Goal: Task Accomplishment & Management: Use online tool/utility

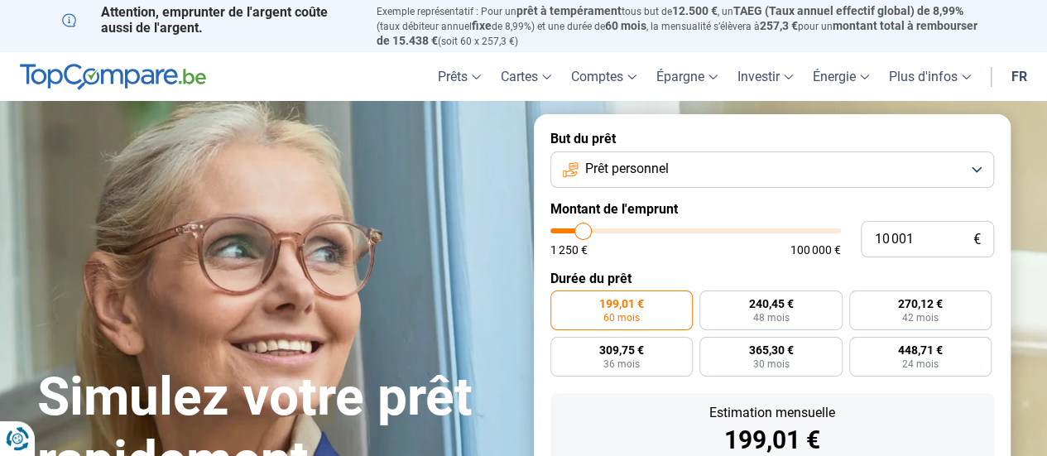
type input "11 000"
type input "11000"
type input "10 500"
type input "10500"
type input "10 250"
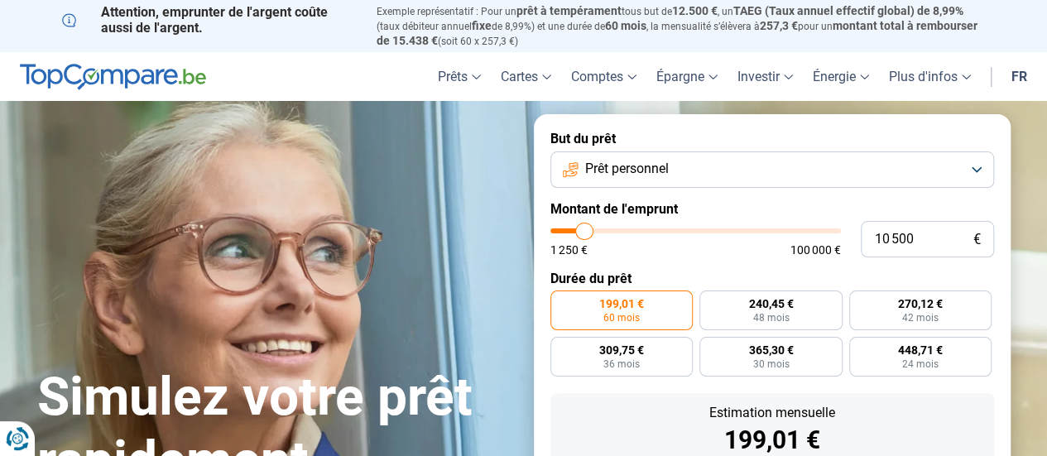
type input "10250"
type input "10 000"
type input "10000"
type input "9 750"
type input "9750"
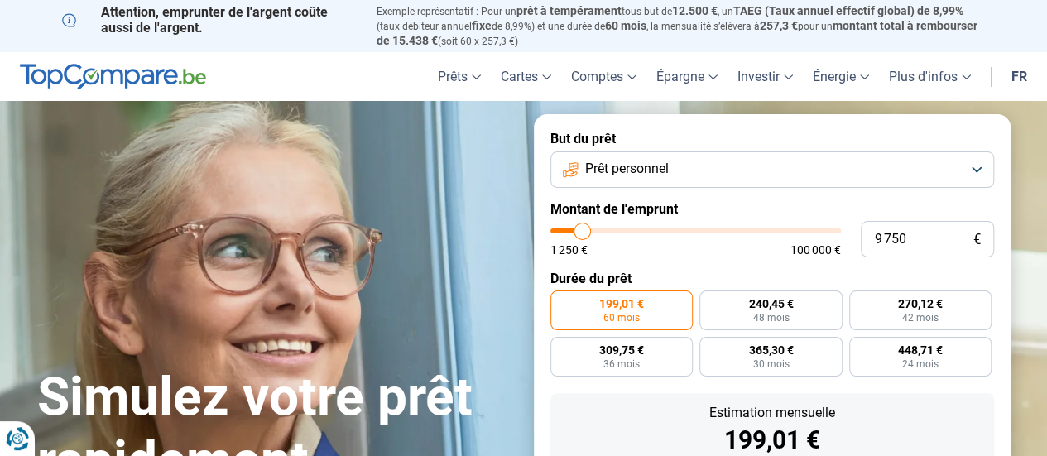
type input "9 500"
type input "9500"
type input "9 250"
type input "9250"
type input "9 000"
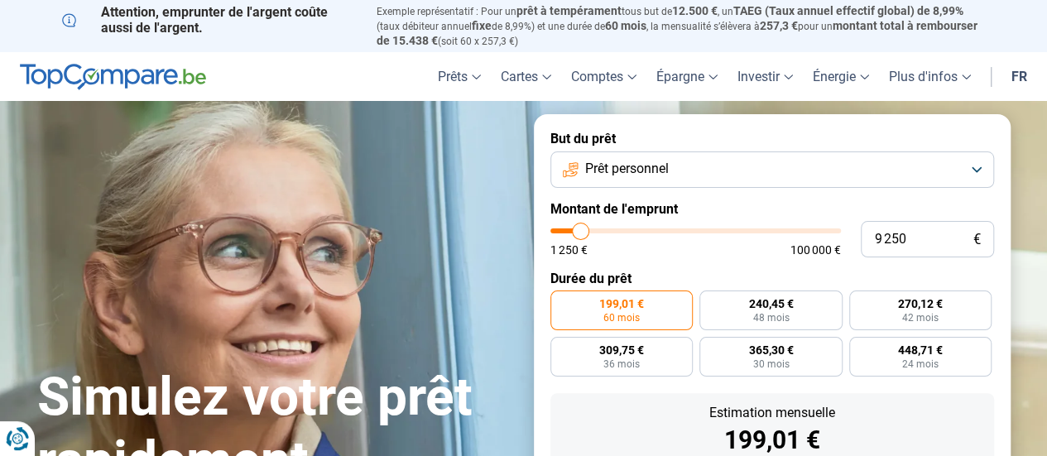
type input "9000"
type input "8 750"
type input "8750"
type input "8 500"
type input "8500"
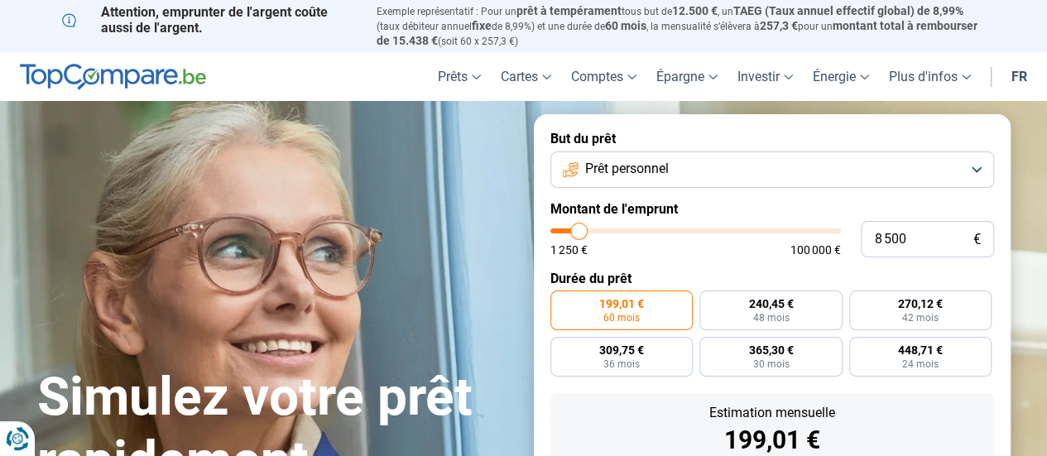
type input "8 250"
type input "8250"
type input "8 000"
type input "8000"
type input "7 750"
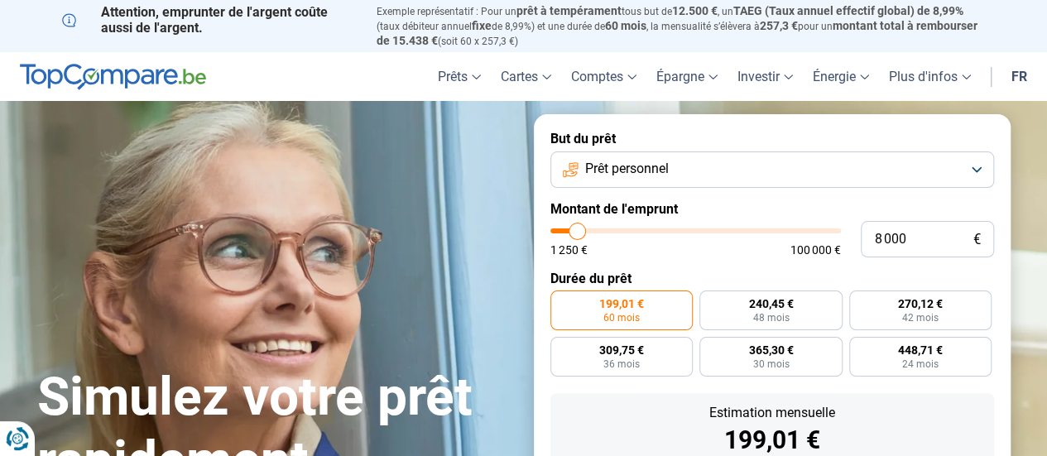
type input "7750"
type input "7 500"
type input "7500"
type input "7 250"
type input "7250"
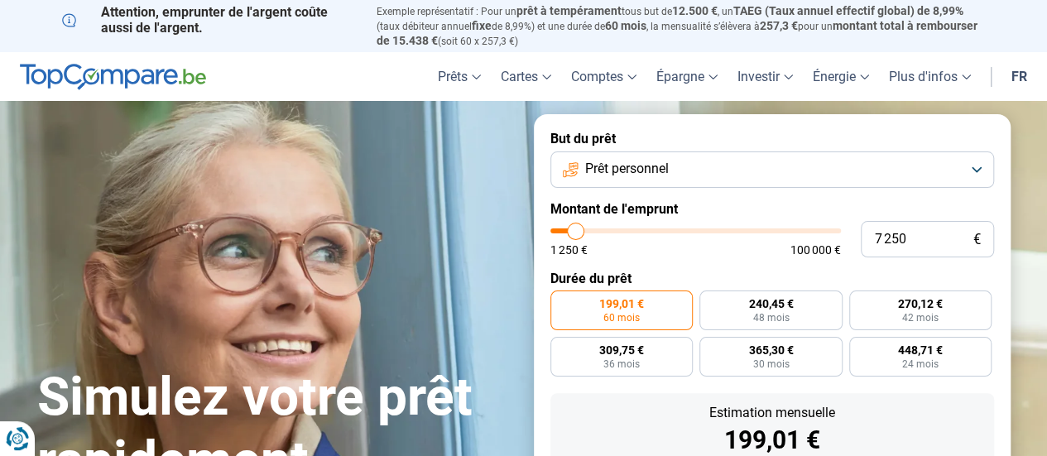
type input "7 000"
type input "7000"
type input "6 750"
type input "6750"
type input "6 500"
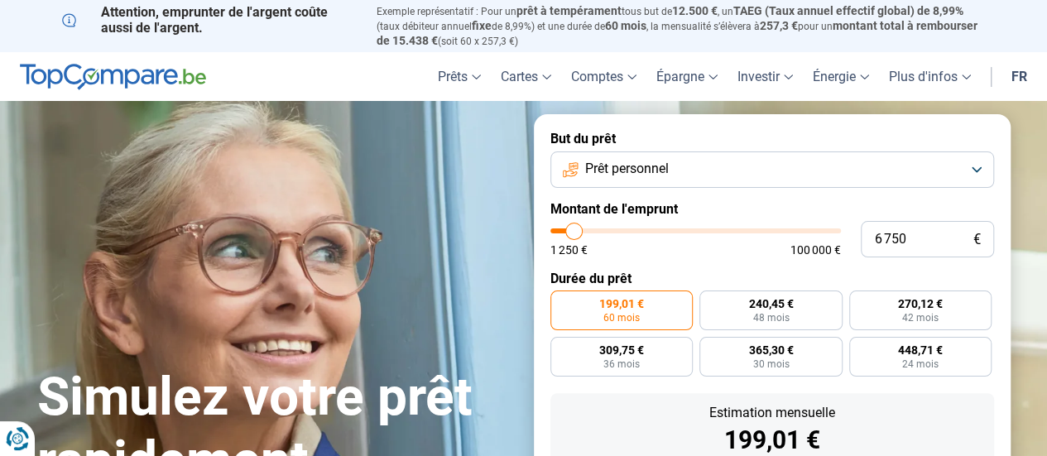
type input "6500"
type input "6 250"
type input "6250"
type input "6 000"
type input "6000"
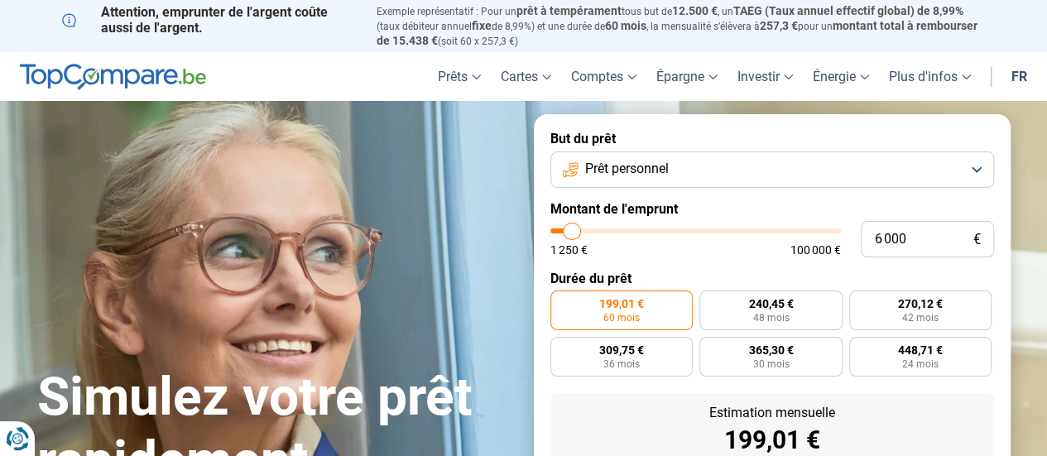
type input "5 750"
type input "5750"
type input "5 500"
type input "5500"
type input "5 250"
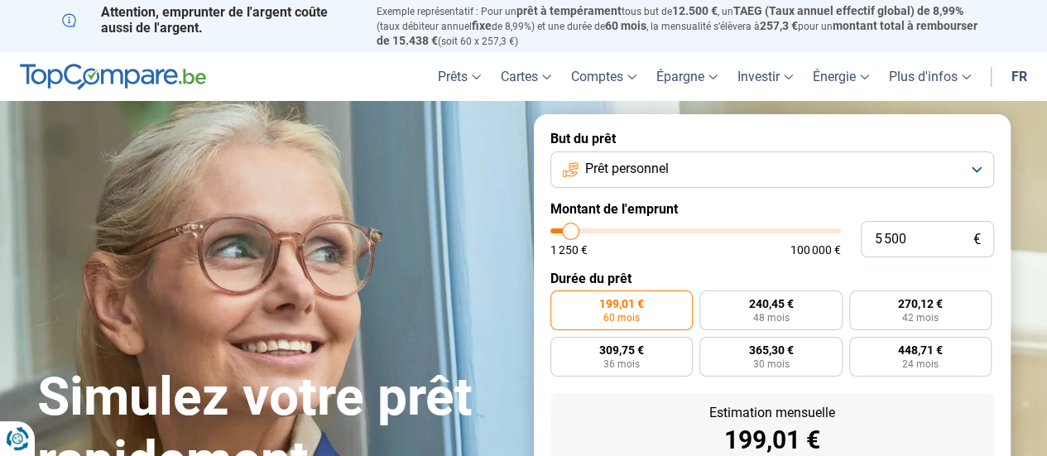
type input "5250"
type input "5 000"
type input "5000"
type input "4 750"
type input "4750"
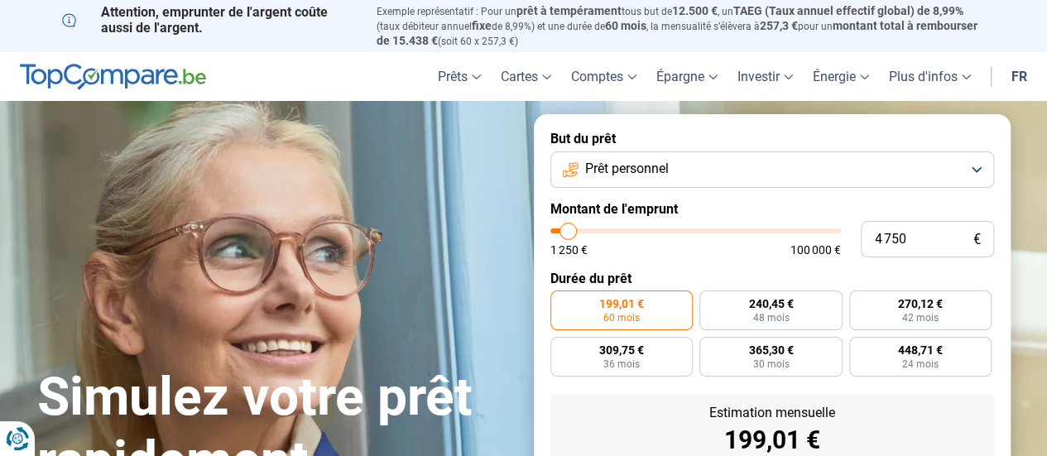
type input "4 500"
type input "4500"
type input "4 250"
type input "4250"
type input "4 000"
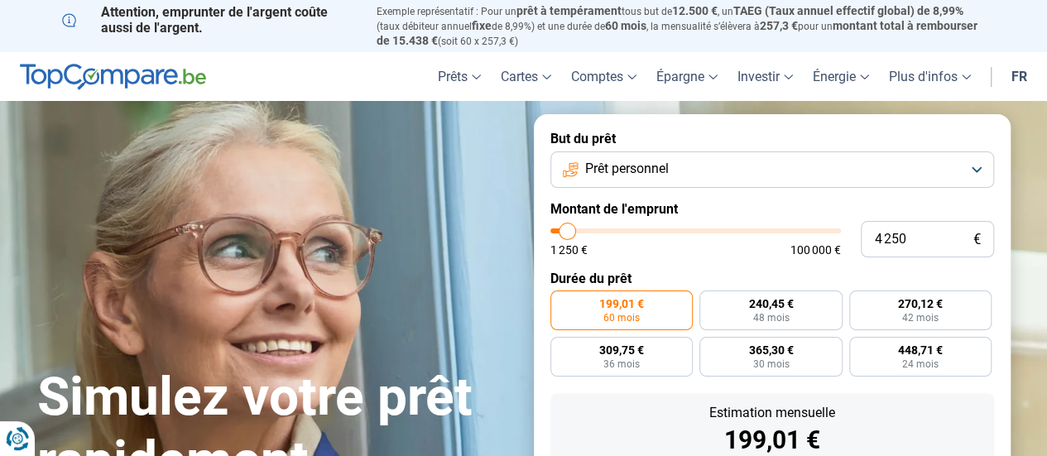
type input "4000"
type input "3 750"
type input "3750"
type input "3 500"
type input "3500"
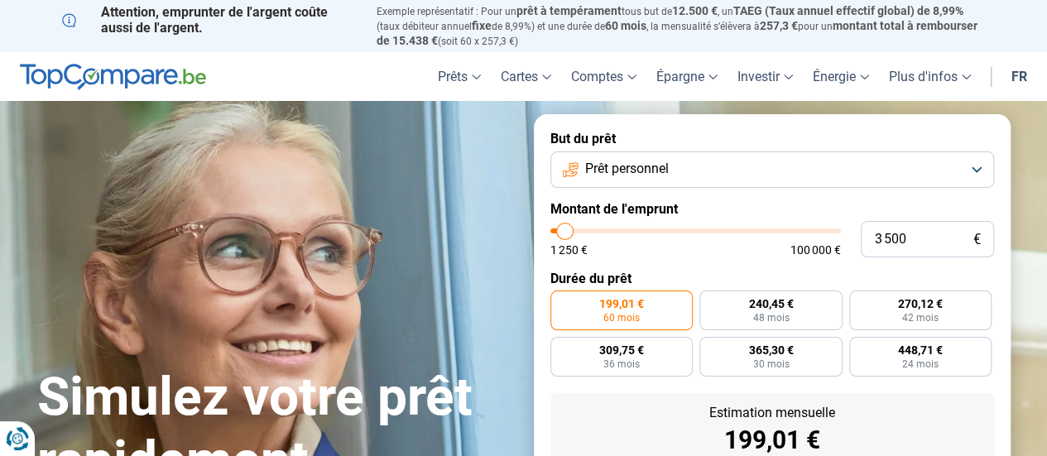
type input "3 250"
type input "3250"
type input "3 000"
type input "3000"
type input "2 750"
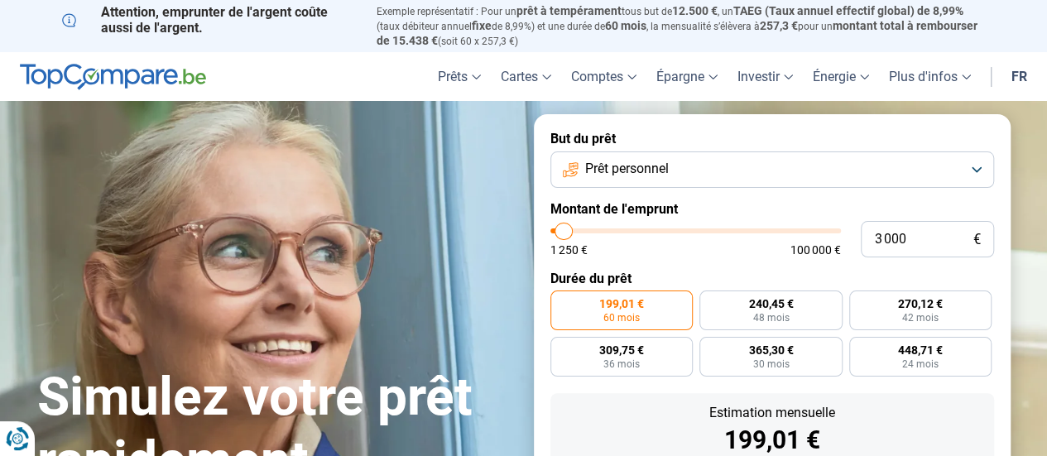
type input "2750"
type input "2 250"
type input "2250"
type input "2 000"
type input "2000"
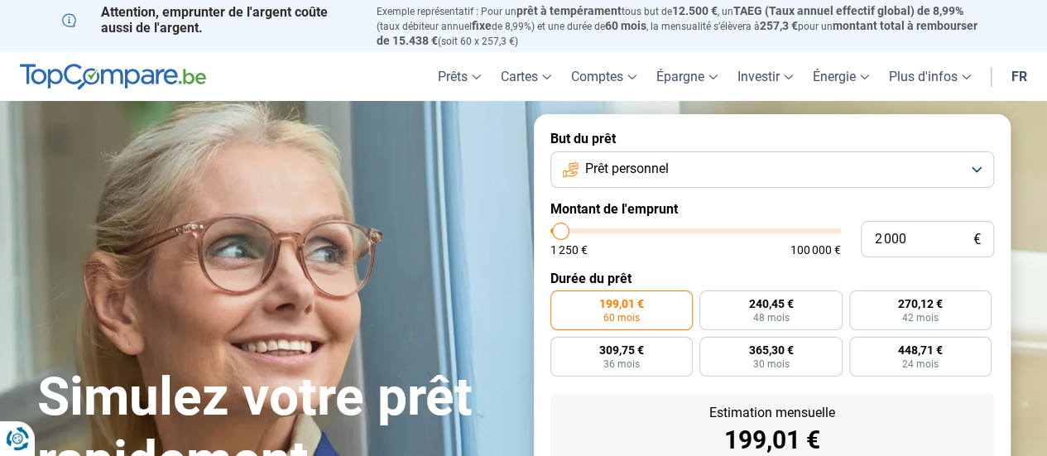
type input "1 750"
type input "1750"
type input "1 500"
type input "1500"
type input "1 250"
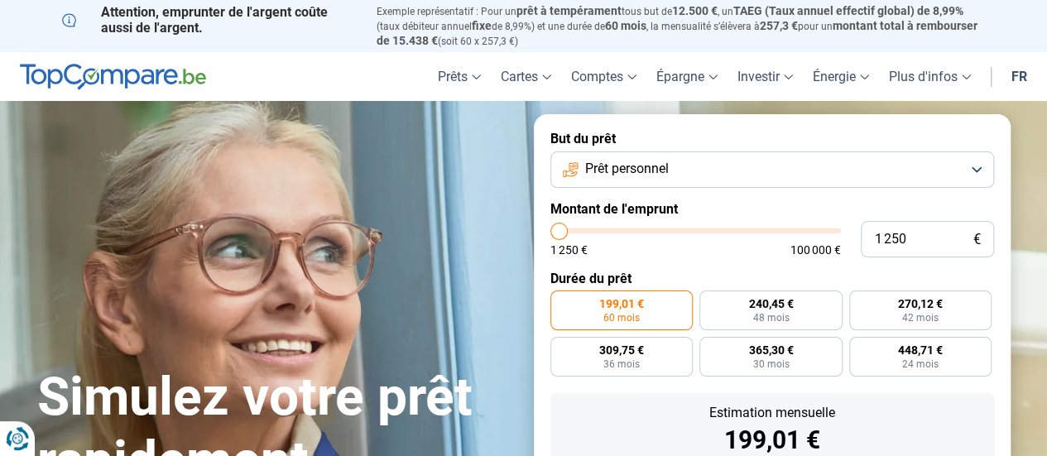
drag, startPoint x: 586, startPoint y: 235, endPoint x: 556, endPoint y: 234, distance: 29.8
type input "1250"
click at [556, 233] on input "range" at bounding box center [695, 230] width 290 height 5
radio input "true"
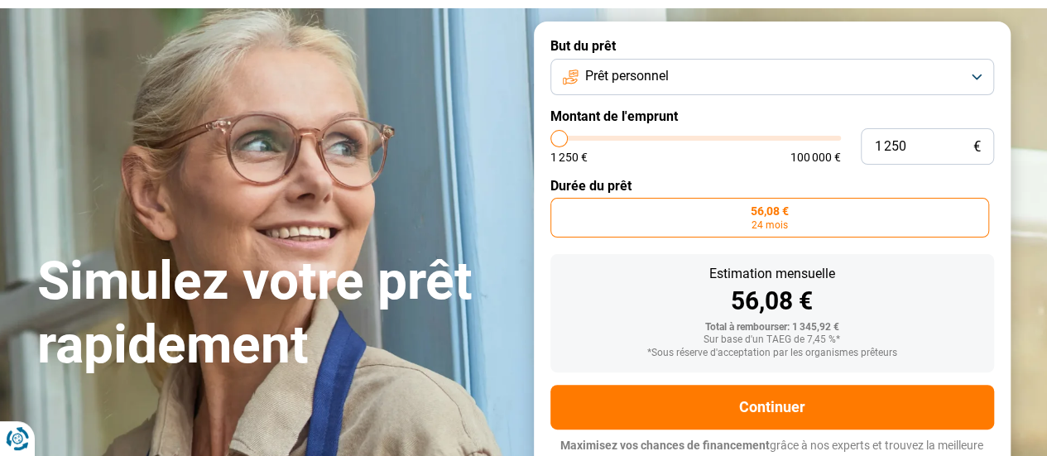
scroll to position [108, 0]
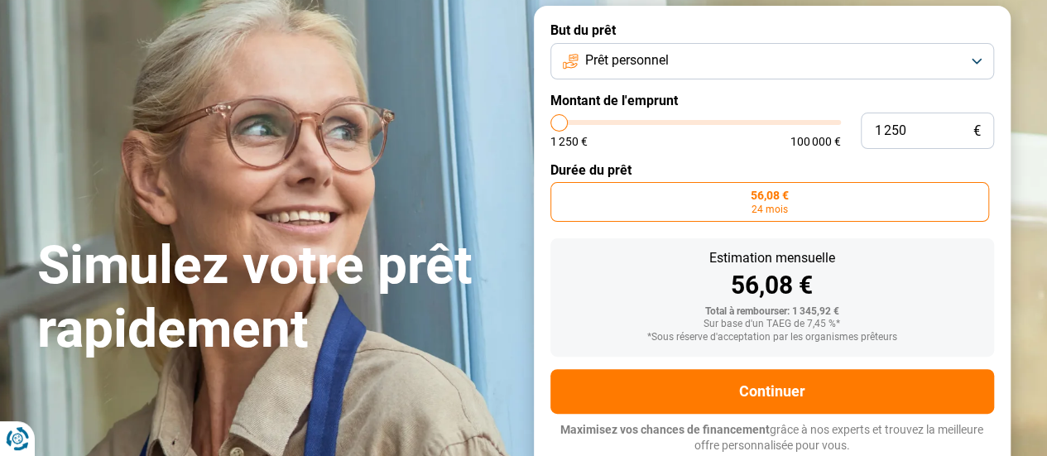
type input "1 500"
type input "1500"
type input "1 750"
type input "1750"
type input "2 000"
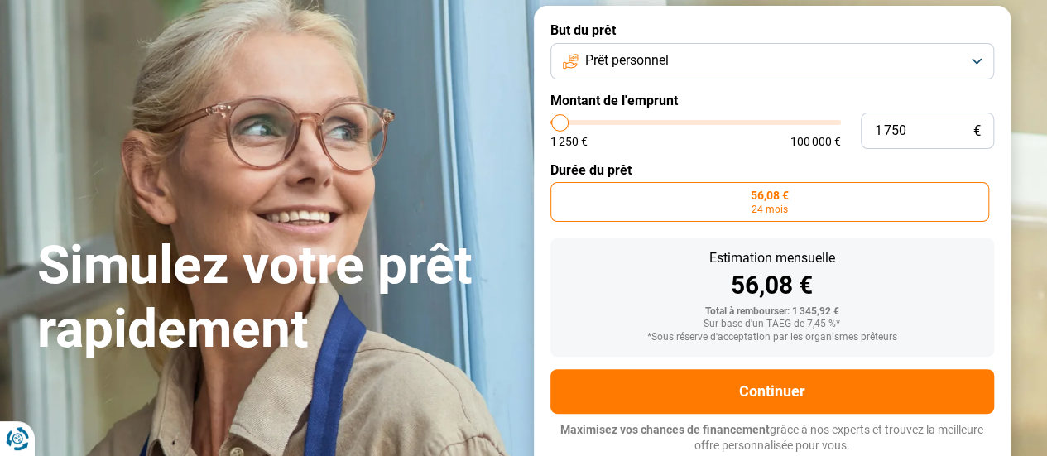
type input "2000"
type input "2 250"
type input "2250"
type input "2 500"
type input "2500"
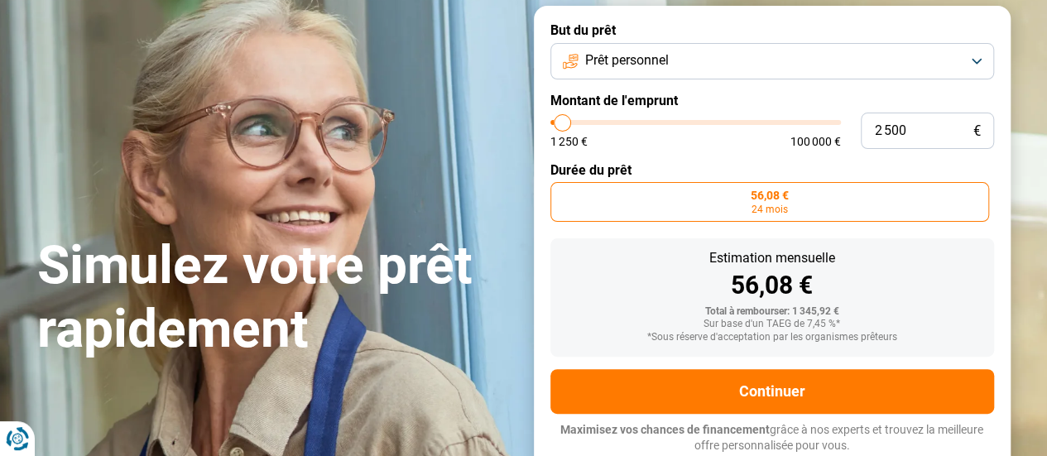
type input "2 750"
type input "2750"
type input "3 000"
type input "3000"
type input "3 250"
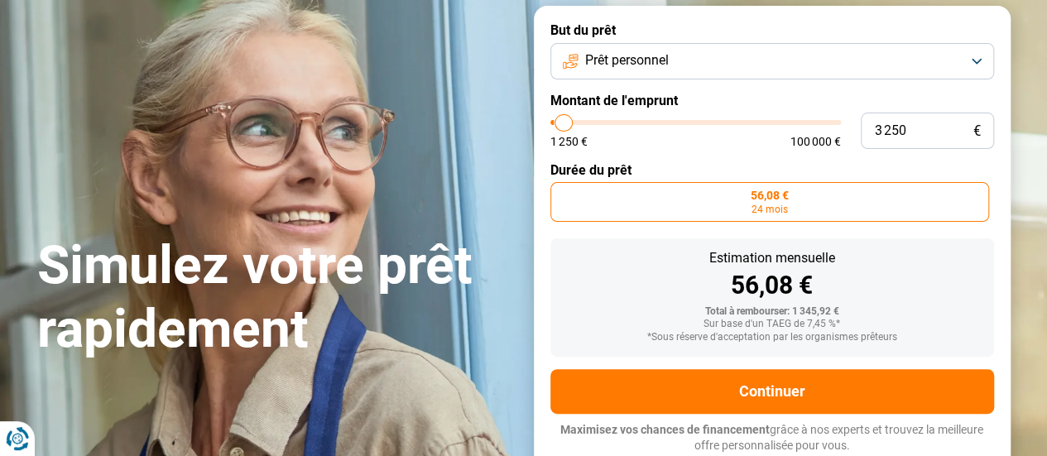
type input "3250"
type input "3 500"
type input "3500"
type input "3 750"
type input "3750"
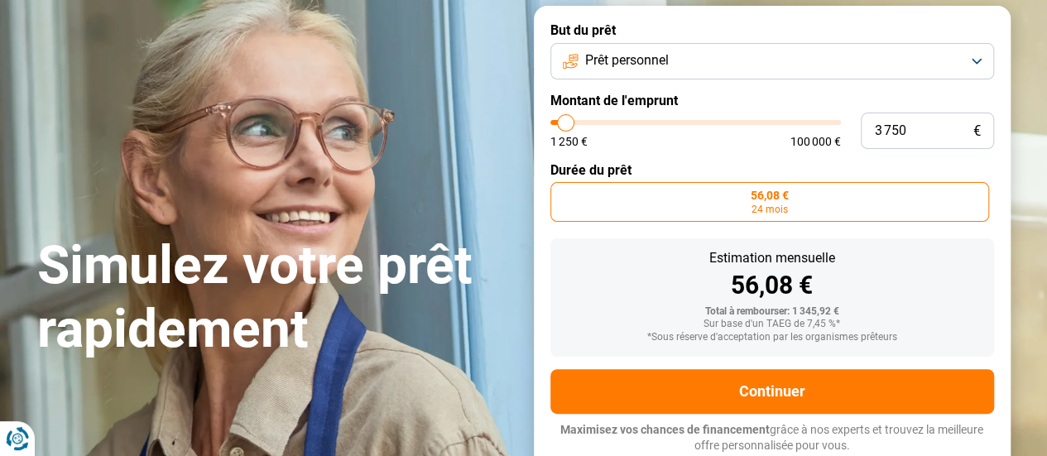
type input "4 000"
type input "4000"
type input "4 250"
type input "4250"
type input "4 750"
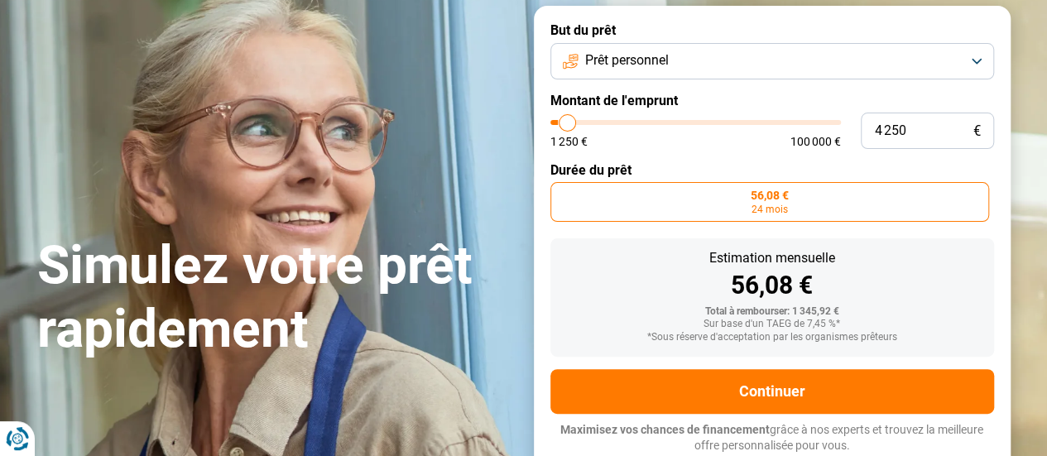
type input "4750"
type input "5 250"
type input "5250"
type input "5 500"
type input "5500"
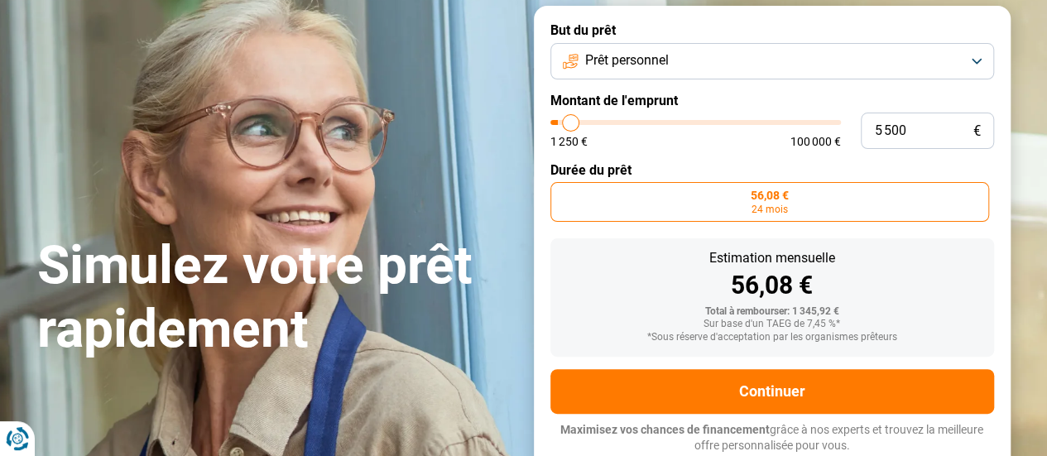
type input "6 000"
type input "6000"
type input "6 250"
type input "6250"
type input "6 500"
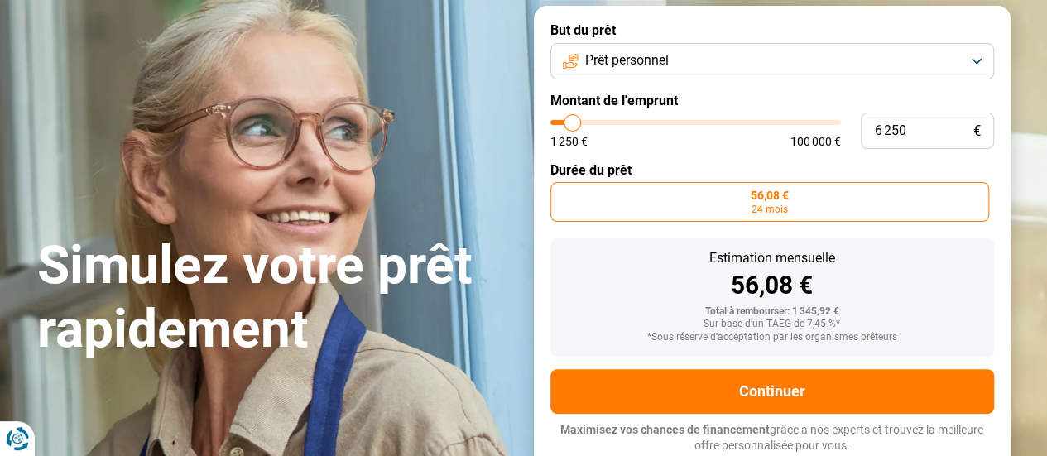
type input "6500"
type input "7 000"
type input "7000"
type input "7 250"
type input "7250"
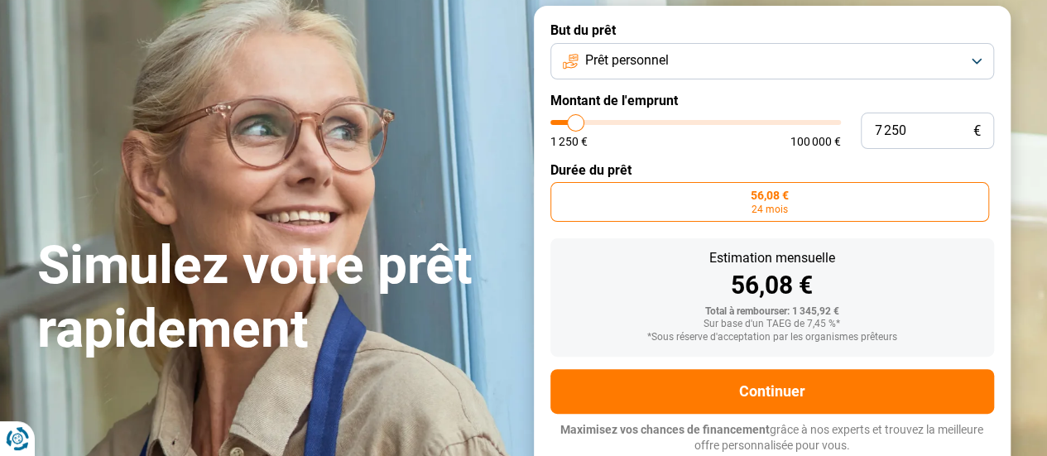
type input "7 750"
type input "7750"
type input "8 000"
type input "8000"
type input "8 250"
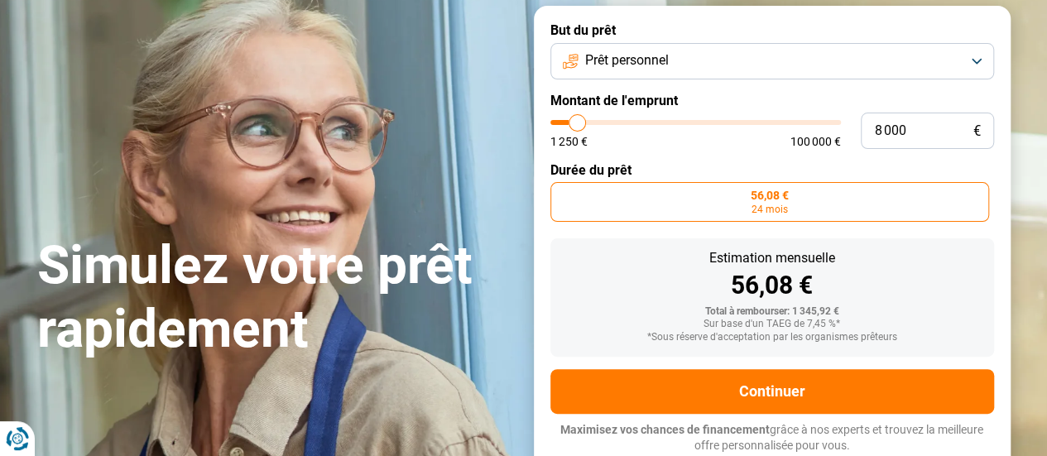
type input "8250"
type input "8 500"
type input "8500"
type input "8 750"
type input "8750"
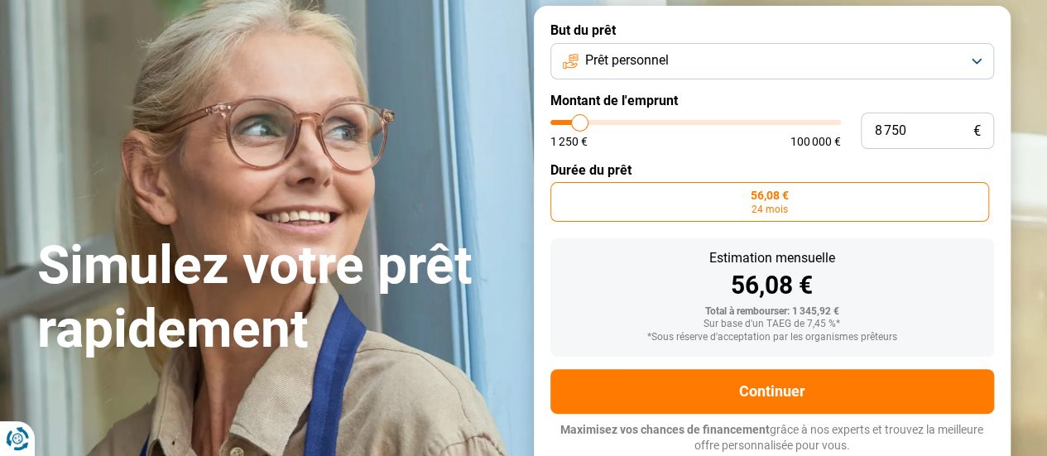
type input "9 000"
type input "9000"
type input "9 250"
type input "9250"
type input "9 500"
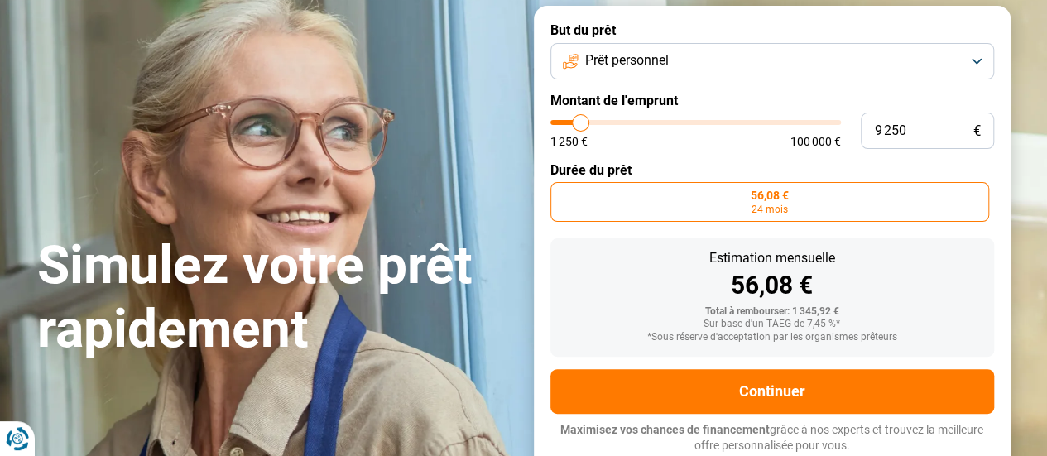
type input "9500"
type input "10 000"
type input "10000"
type input "10 250"
drag, startPoint x: 559, startPoint y: 127, endPoint x: 583, endPoint y: 133, distance: 25.7
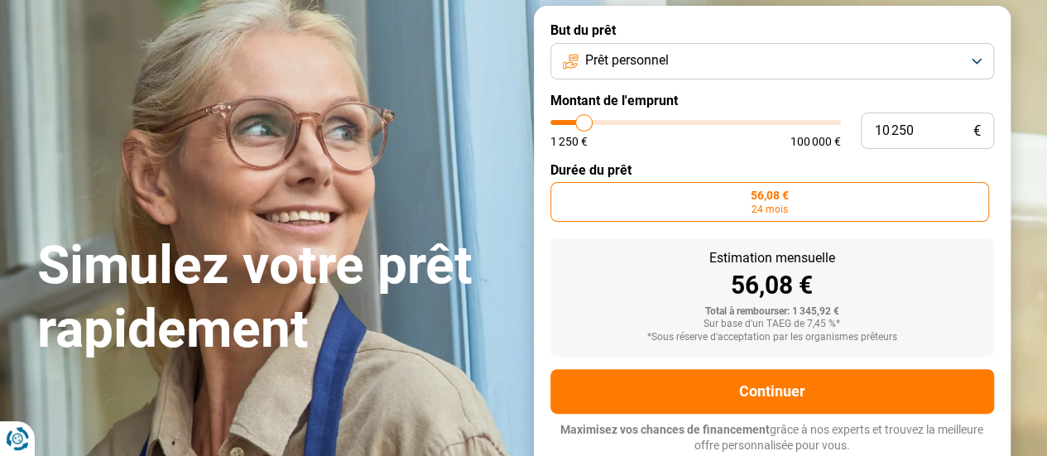
type input "10250"
click at [583, 125] on input "range" at bounding box center [695, 122] width 290 height 5
radio input "false"
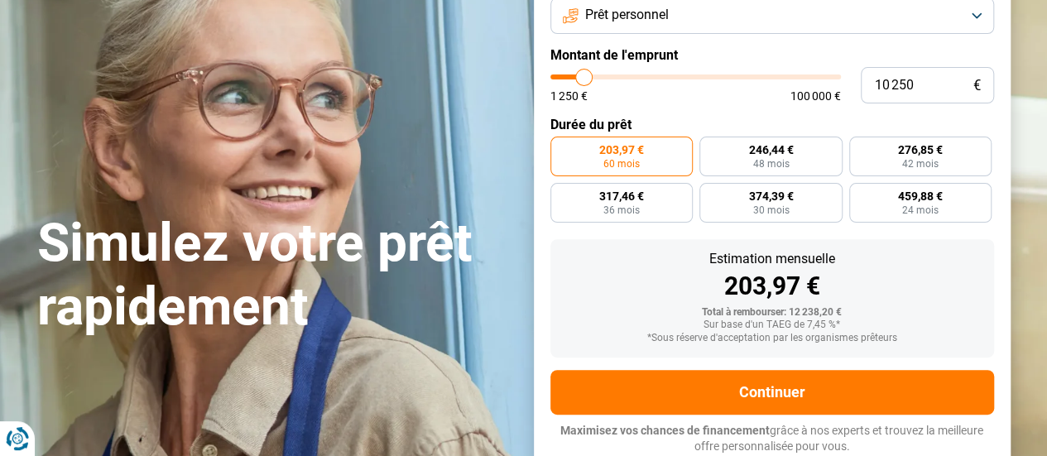
scroll to position [155, 0]
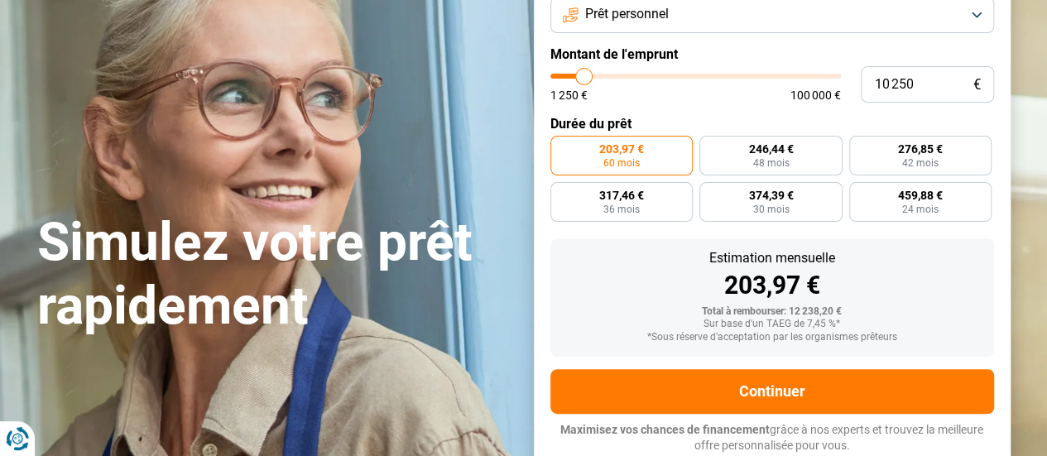
type input "9 000"
type input "9000"
type input "8 750"
type input "8750"
type input "8 500"
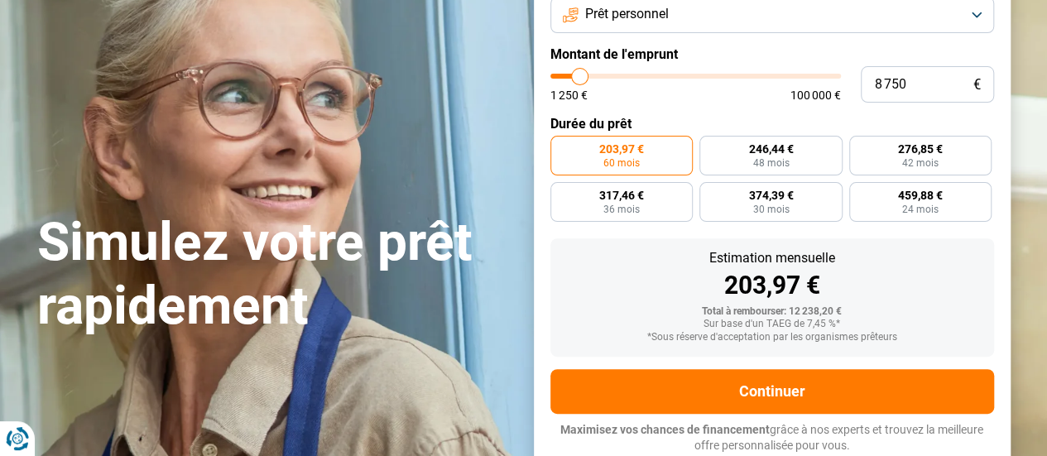
type input "8500"
type input "8 250"
type input "8250"
type input "8 000"
type input "8000"
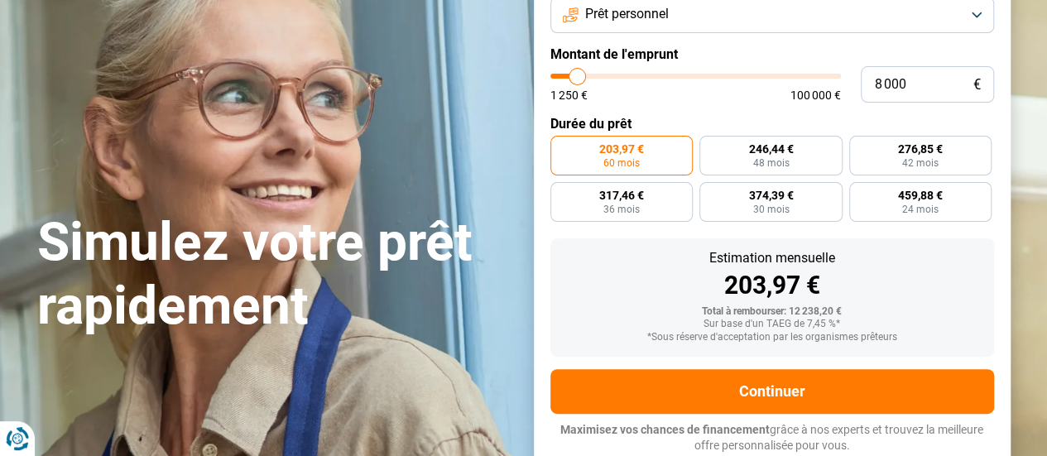
click at [578, 77] on input "range" at bounding box center [695, 76] width 290 height 5
radio input "true"
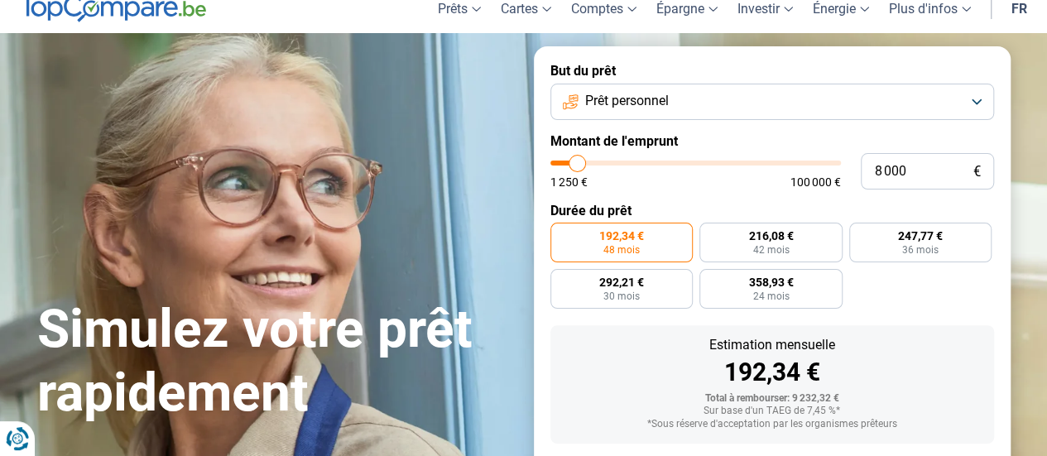
scroll to position [0, 0]
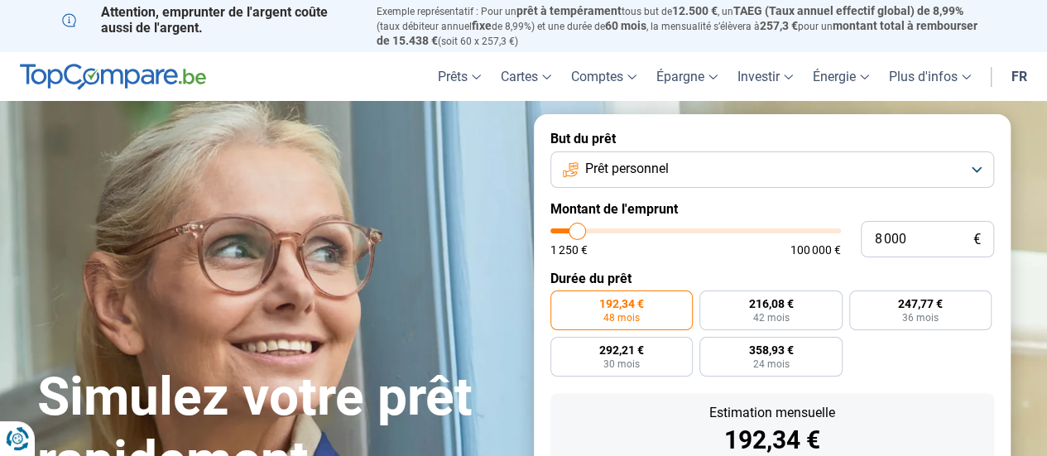
click at [688, 170] on button "Prêt personnel" at bounding box center [771, 169] width 443 height 36
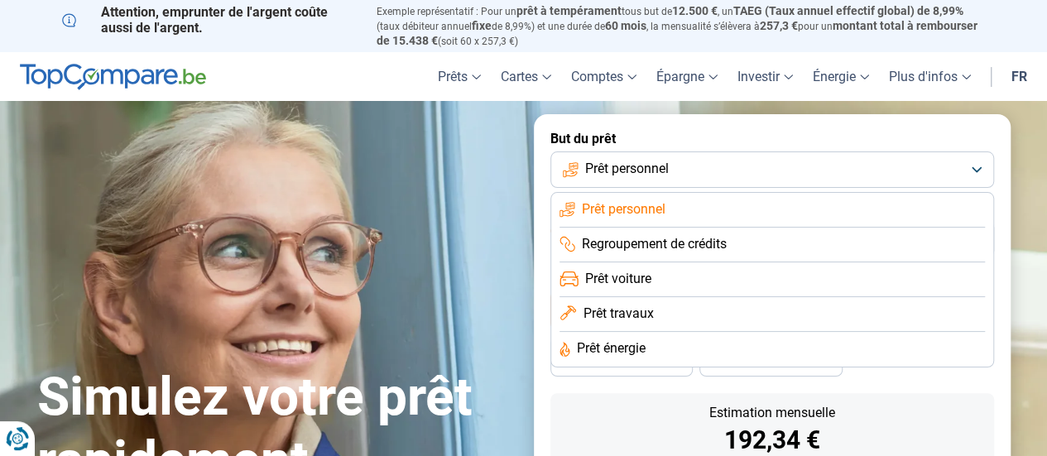
click at [483, 165] on div "Simulez votre prêt rapidement But du prêt Prêt personnel Prêt personnel Regroup…" at bounding box center [523, 369] width 993 height 511
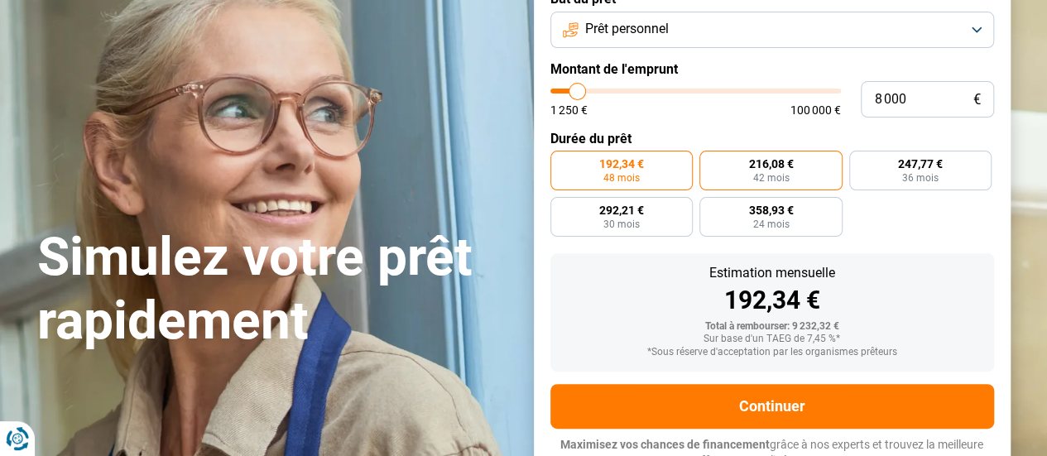
scroll to position [165, 0]
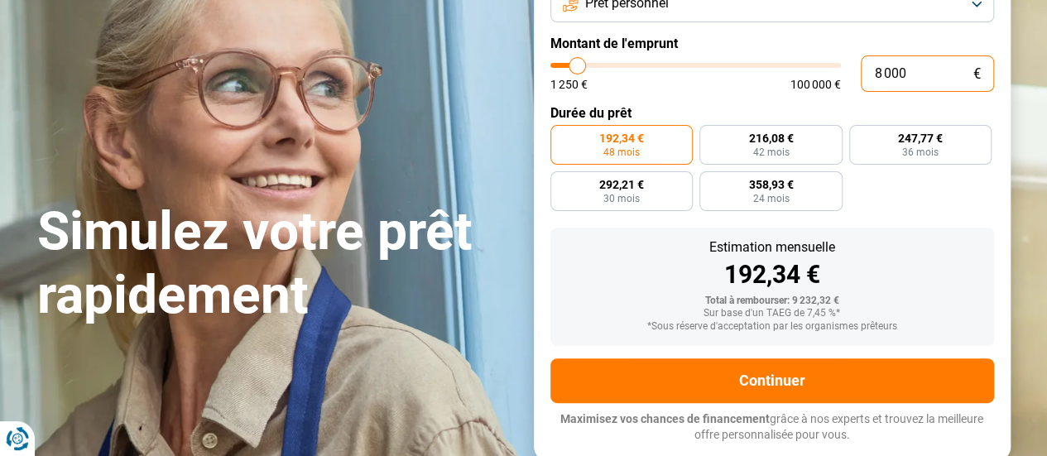
drag, startPoint x: 910, startPoint y: 74, endPoint x: 848, endPoint y: 79, distance: 62.3
click at [848, 79] on div "8 000 € 1 250 € 100 000 €" at bounding box center [771, 73] width 443 height 36
type input "1"
type input "1250"
type input "12"
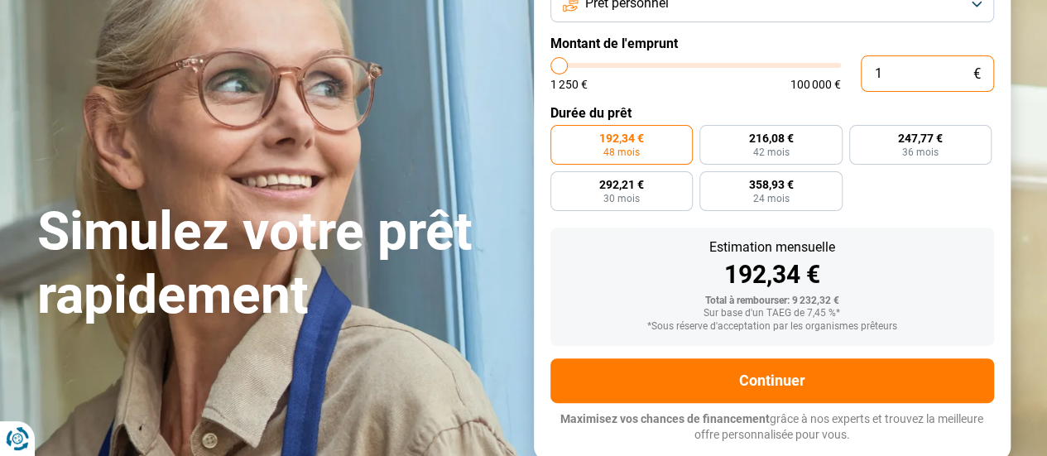
type input "1250"
type input "120"
type input "1250"
type input "1 200"
type input "1250"
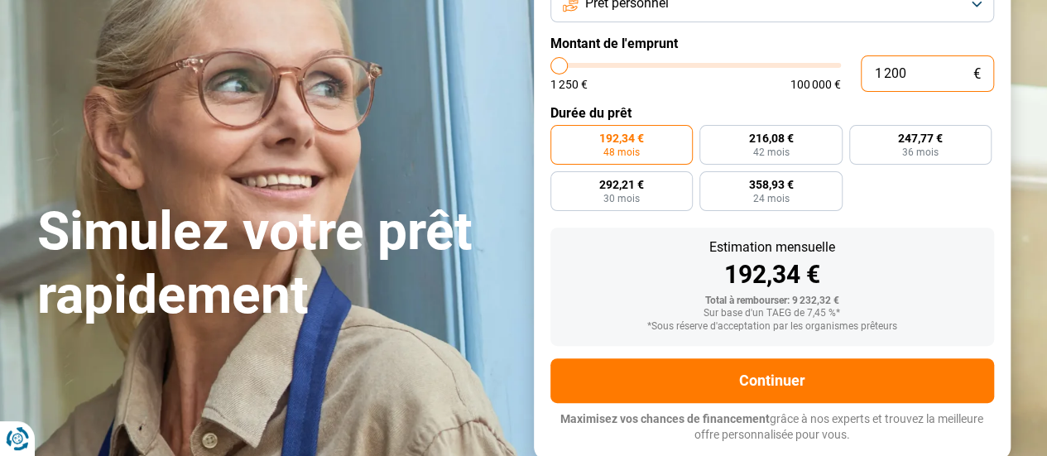
type input "12 000"
type input "12000"
type input "12 000"
radio input "false"
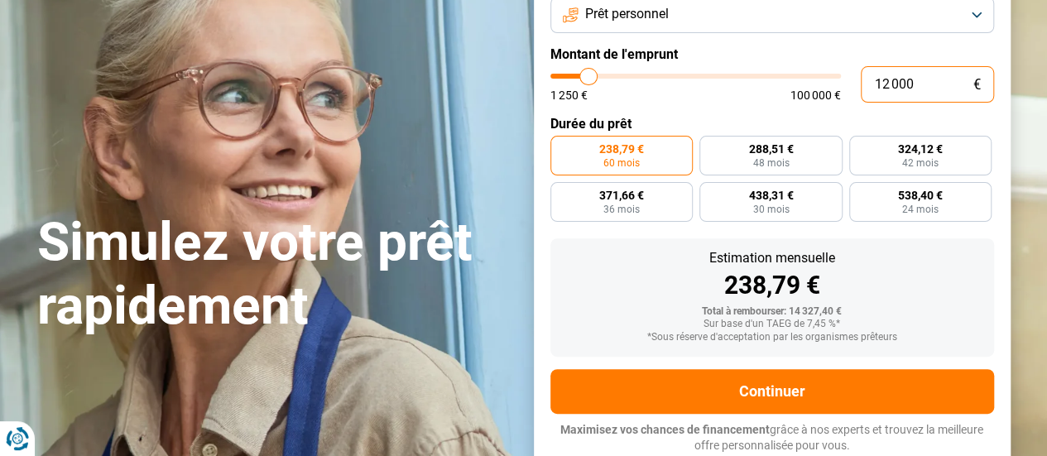
type input "1 200"
type input "1250"
type input "120"
type input "1250"
type input "12"
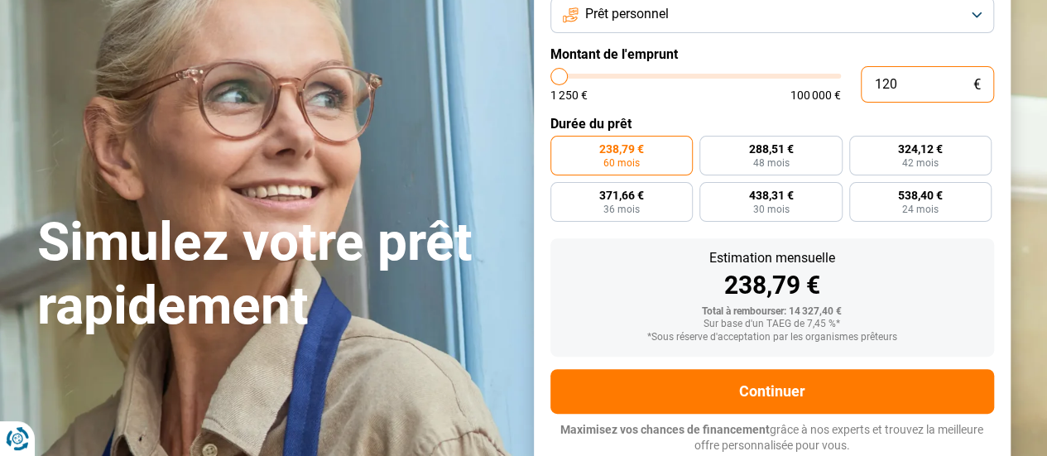
type input "1250"
type input "1"
type input "1250"
type input "15"
type input "1250"
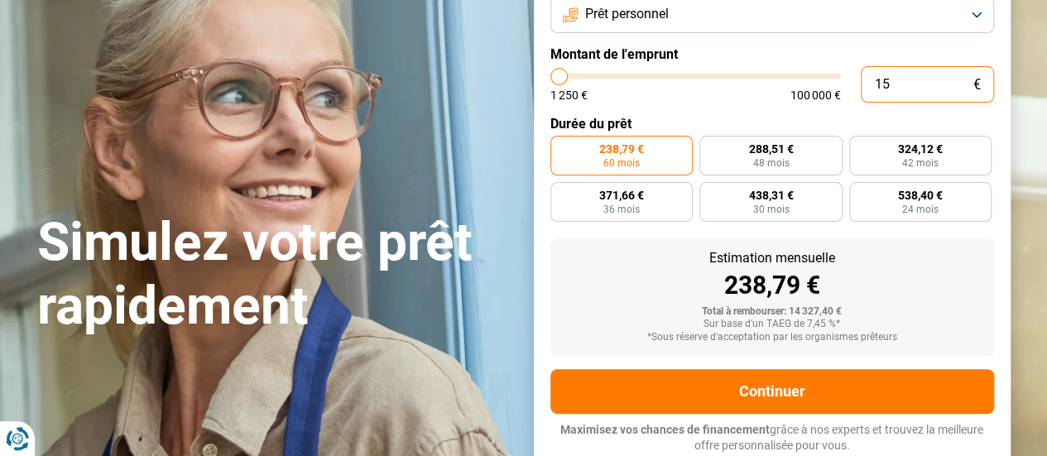
type input "150"
type input "1250"
type input "1 500"
type input "1500"
type input "15 000"
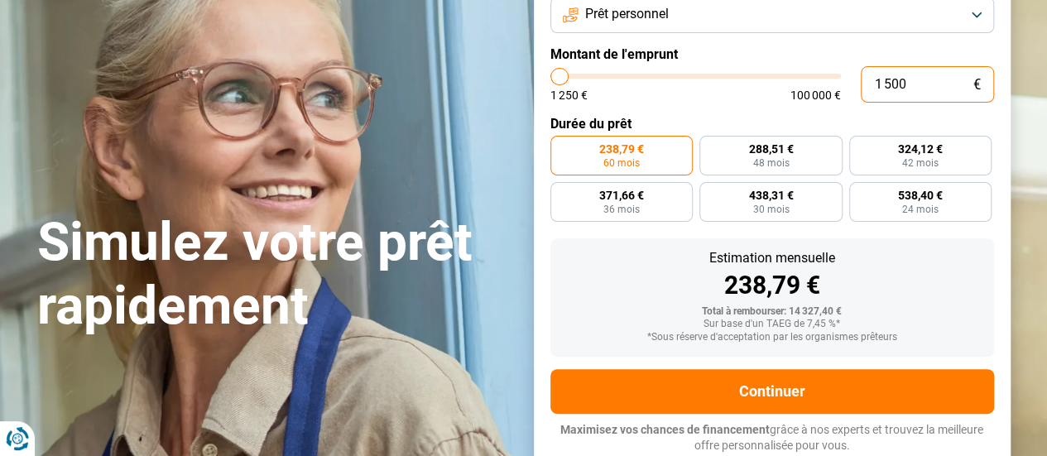
type input "15000"
type input "15 000"
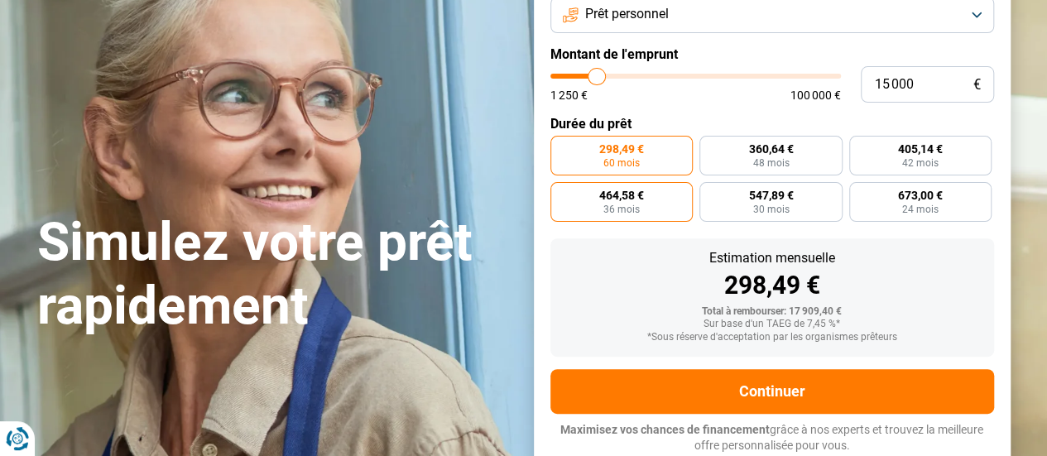
click at [628, 200] on span "464,58 €" at bounding box center [621, 195] width 45 height 12
click at [561, 193] on input "464,58 € 36 mois" at bounding box center [555, 187] width 11 height 11
radio input "true"
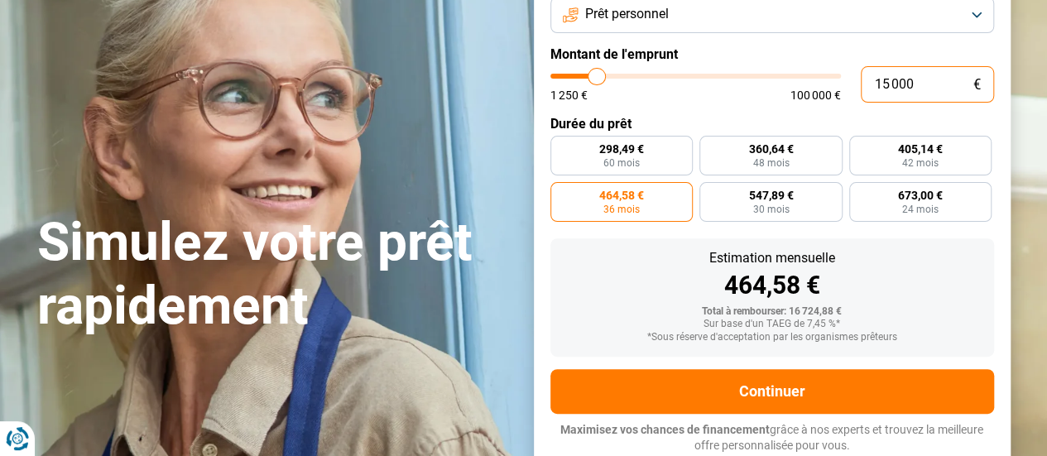
drag, startPoint x: 915, startPoint y: 86, endPoint x: 854, endPoint y: 85, distance: 61.2
click at [854, 85] on div "15 000 € 1 250 € 100 000 €" at bounding box center [771, 84] width 443 height 36
type input "1"
type input "1250"
type input "19"
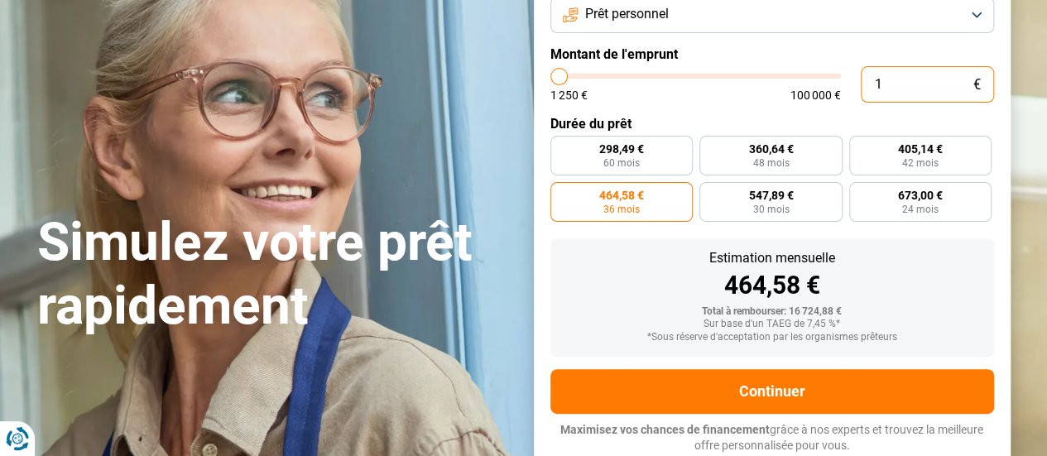
type input "1250"
type input "190"
type input "1250"
type input "1 900"
type input "2000"
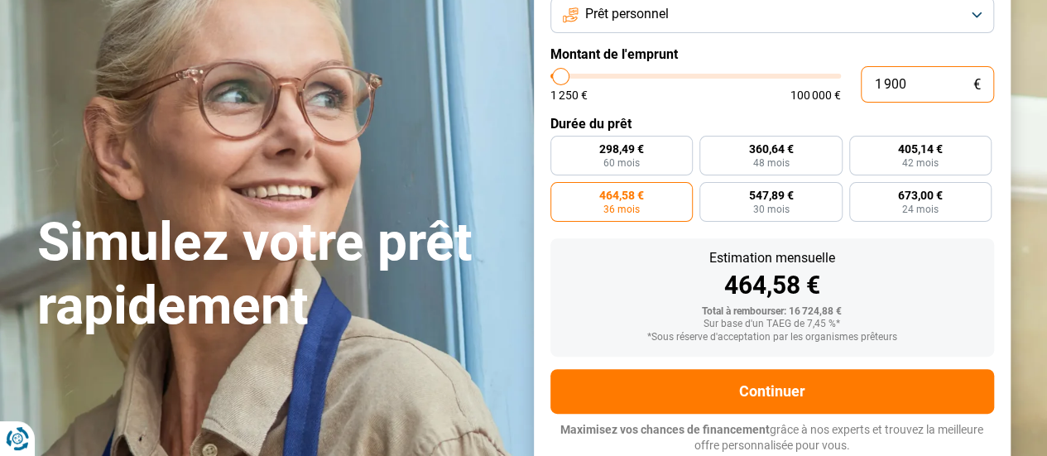
type input "19 000"
type input "19000"
type input "19 000"
radio input "false"
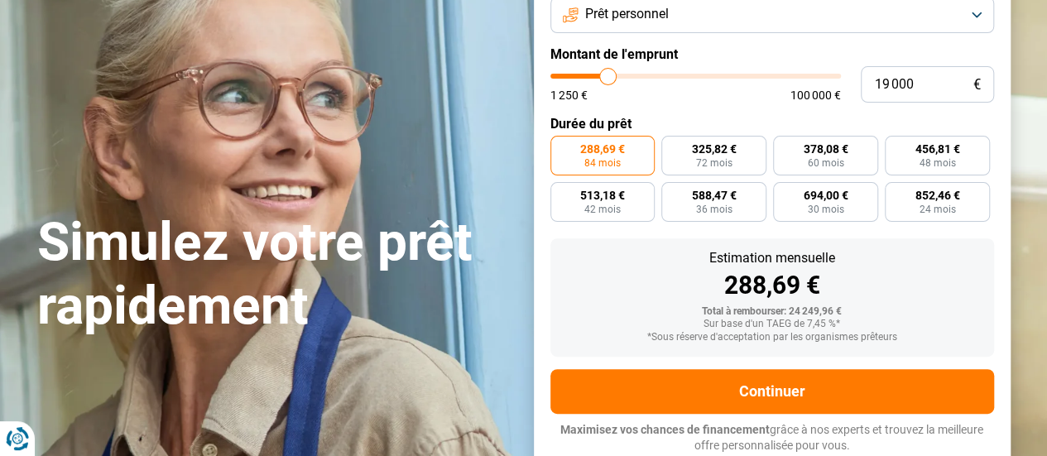
click at [741, 115] on form "But du prêt Prêt personnel Montant de l'emprunt 19 000 € 1 250 € 100 000 € Duré…" at bounding box center [772, 214] width 477 height 511
click at [875, 237] on form "But du prêt Prêt personnel Montant de l'emprunt 19 000 € 1 250 € 100 000 € Duré…" at bounding box center [772, 214] width 477 height 511
